Goal: Find specific page/section: Find specific page/section

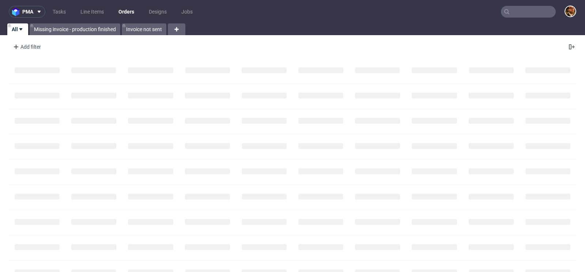
click at [517, 17] on input "text" at bounding box center [528, 12] width 55 height 12
paste input "R401396268"
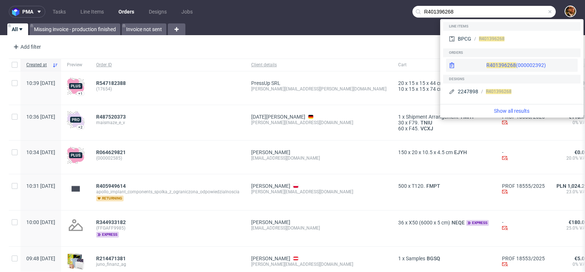
type input "R401396268"
click at [525, 67] on div "R401396268 (000002392 )" at bounding box center [512, 65] width 132 height 13
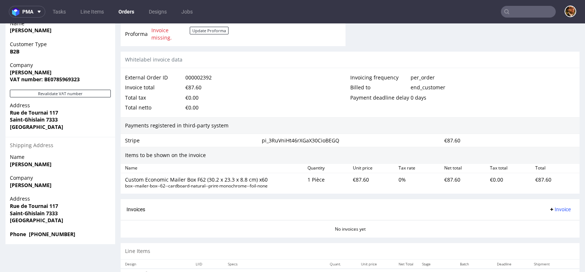
scroll to position [365, 0]
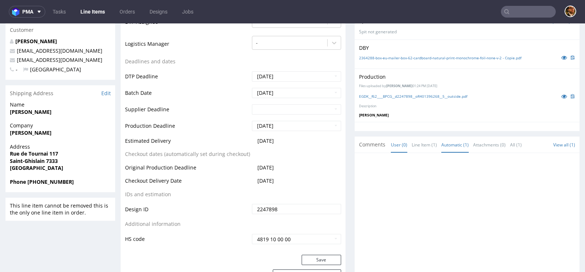
scroll to position [293, 0]
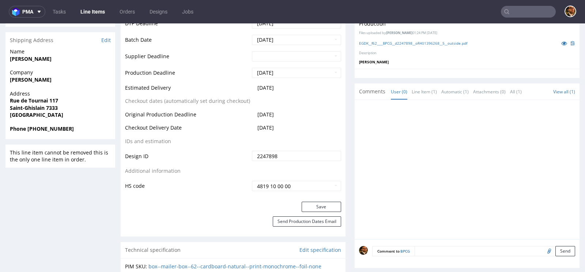
click at [372, 90] on span "Comments" at bounding box center [372, 91] width 26 height 7
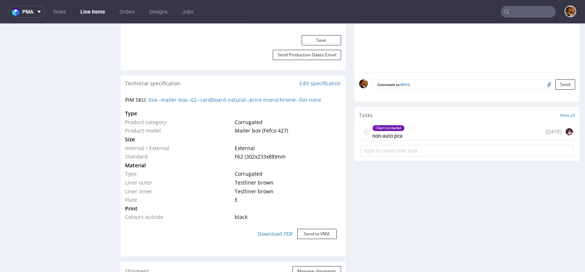
scroll to position [506, 0]
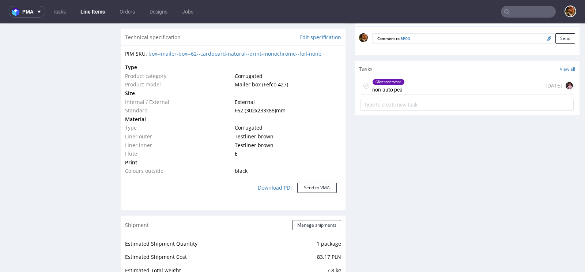
click at [424, 84] on div "Client contacted non-auto pca 14 days ago" at bounding box center [467, 85] width 213 height 17
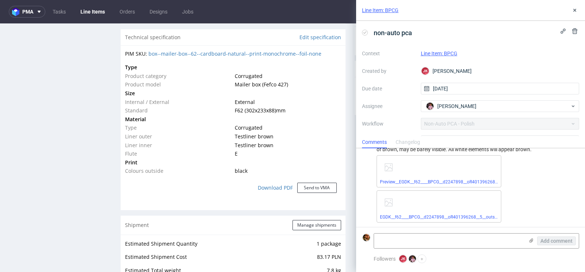
scroll to position [528, 0]
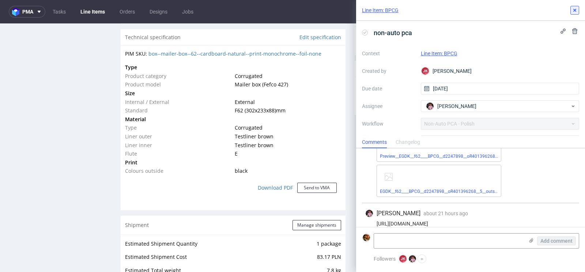
click at [575, 12] on icon at bounding box center [575, 10] width 6 height 6
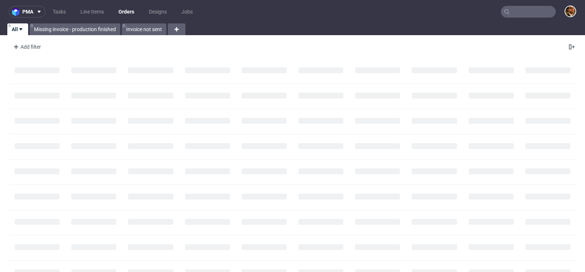
click at [514, 12] on input "text" at bounding box center [528, 12] width 55 height 12
paste input "R020555205"
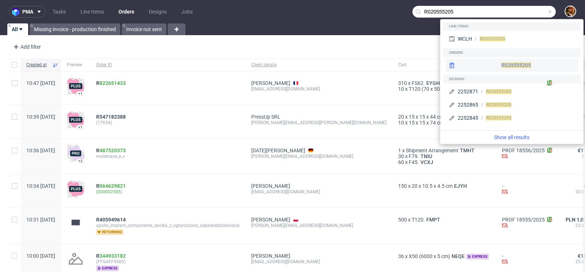
type input "R020555205"
click at [497, 64] on div "R020555205" at bounding box center [512, 65] width 132 height 13
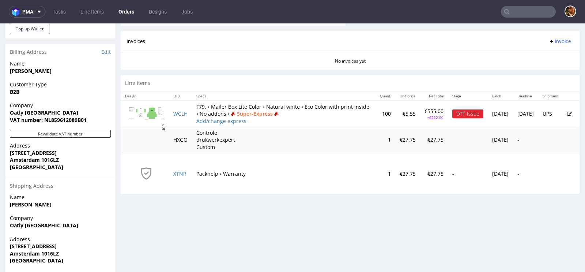
scroll to position [331, 0]
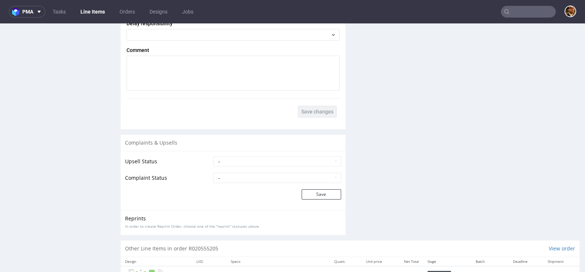
scroll to position [1142, 0]
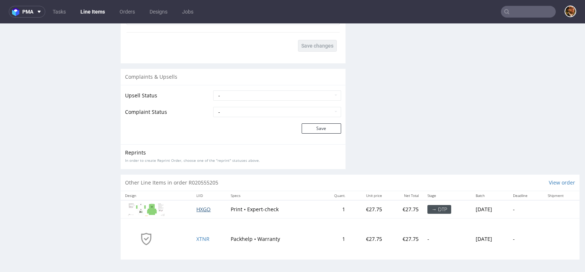
click at [196, 208] on span "HXGO" at bounding box center [203, 209] width 14 height 7
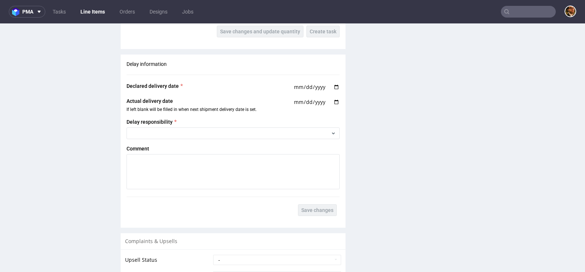
scroll to position [924, 0]
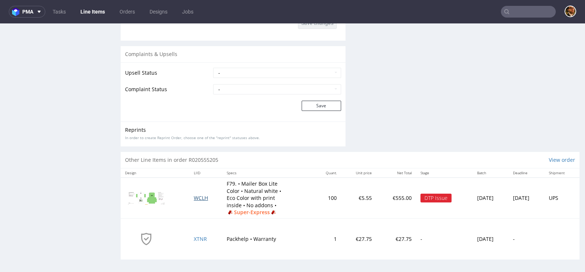
click at [198, 197] on span "WCLH" at bounding box center [201, 197] width 14 height 7
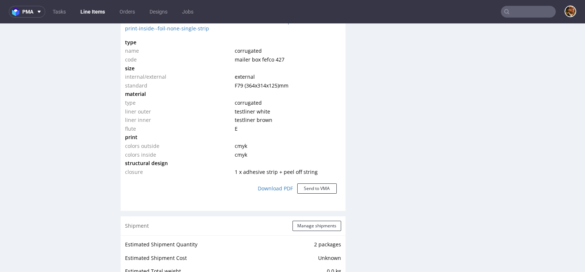
scroll to position [522, 0]
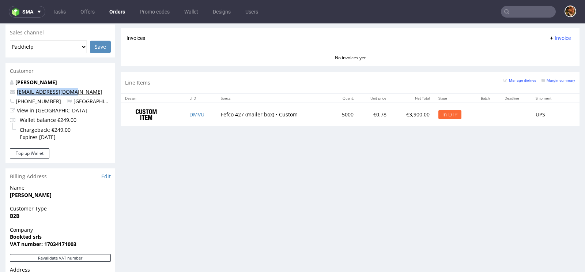
scroll to position [340, 0]
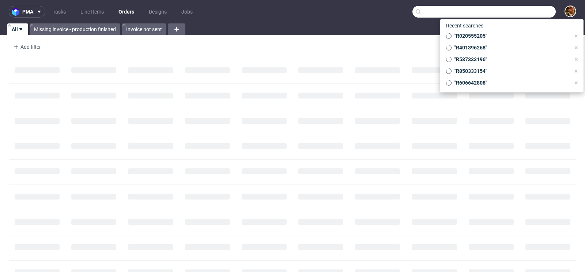
click at [514, 11] on input "text" at bounding box center [484, 12] width 143 height 12
paste input "R903407493"
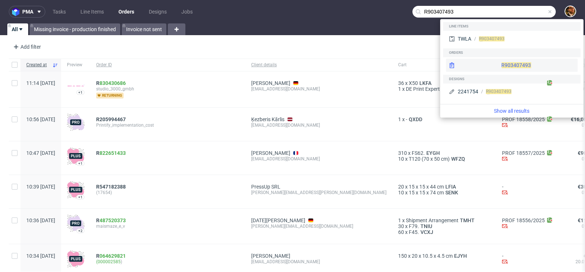
type input "R903407493"
click at [491, 61] on div "R903407493" at bounding box center [512, 65] width 132 height 13
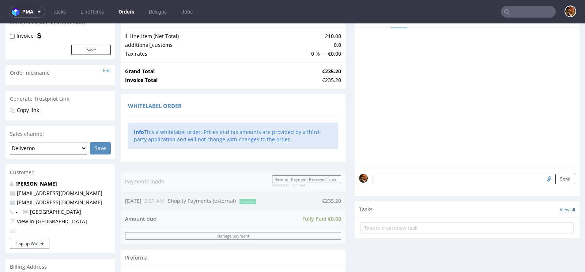
scroll to position [94, 0]
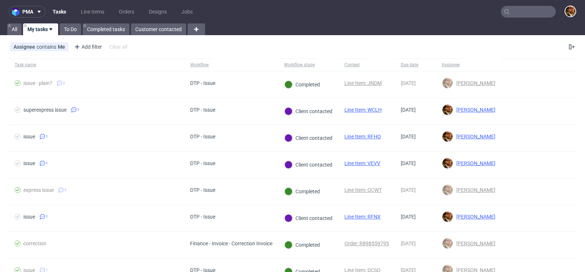
click at [508, 16] on input "text" at bounding box center [528, 12] width 55 height 12
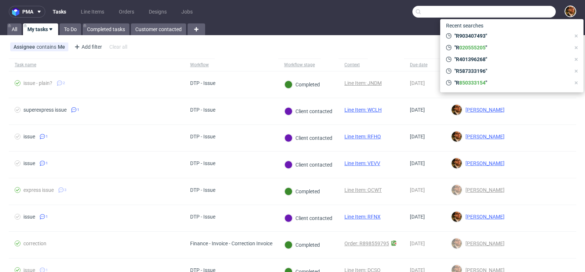
paste input "R031847101"
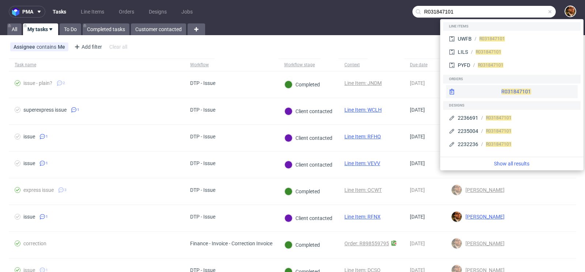
type input "R031847101"
click at [497, 89] on div "R031847101" at bounding box center [512, 91] width 132 height 13
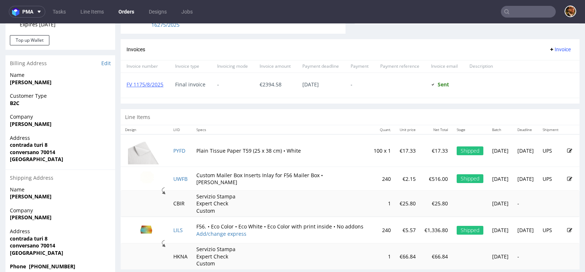
scroll to position [312, 0]
